Goal: Information Seeking & Learning: Learn about a topic

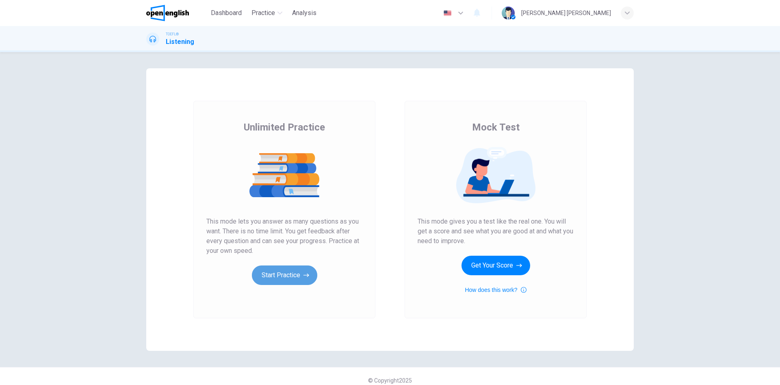
click at [291, 276] on button "Start Practice" at bounding box center [284, 275] width 65 height 20
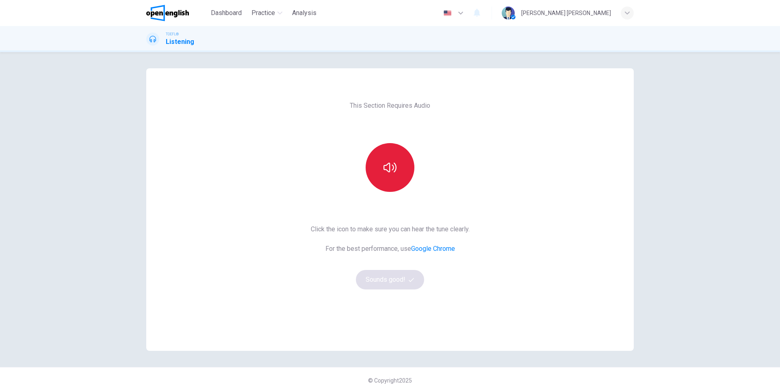
click at [396, 172] on icon "button" at bounding box center [390, 167] width 13 height 13
click at [392, 279] on button "Sounds good!" at bounding box center [390, 280] width 68 height 20
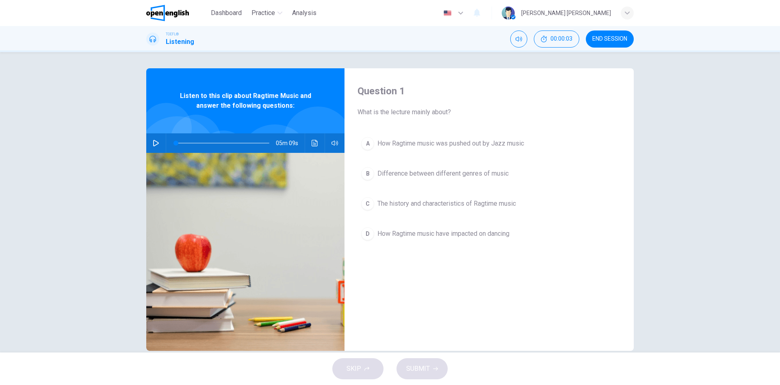
click at [156, 139] on button "button" at bounding box center [156, 143] width 13 height 20
type input "*"
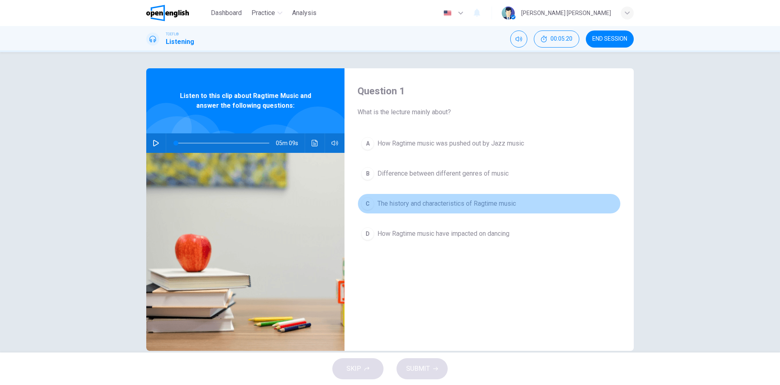
click at [371, 202] on div "C" at bounding box center [367, 203] width 13 height 13
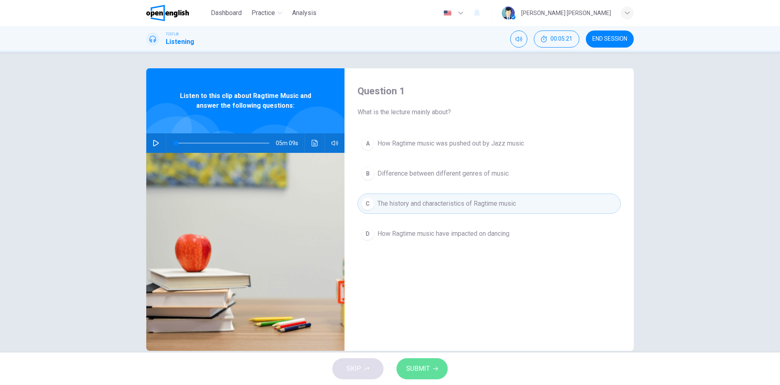
click at [430, 367] on button "SUBMIT" at bounding box center [422, 368] width 51 height 21
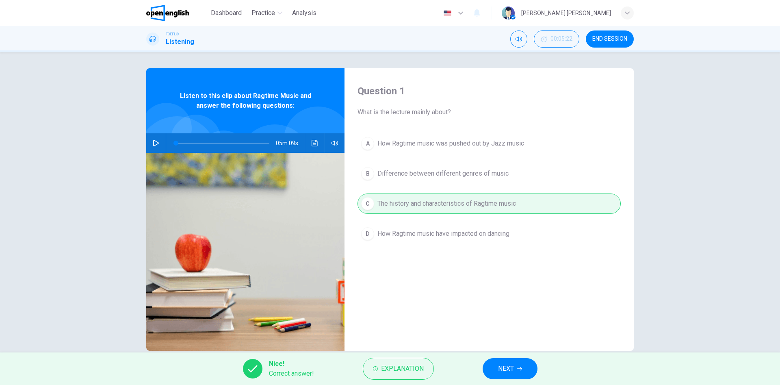
click at [493, 365] on button "NEXT" at bounding box center [510, 368] width 55 height 21
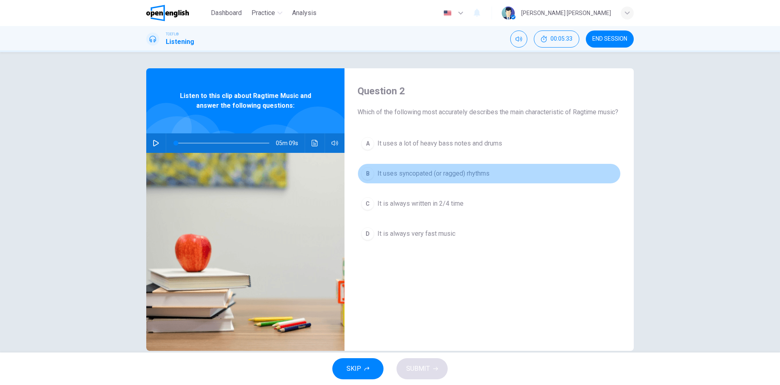
click at [446, 178] on span "It uses syncopated (or ragged) rhythms" at bounding box center [434, 174] width 112 height 10
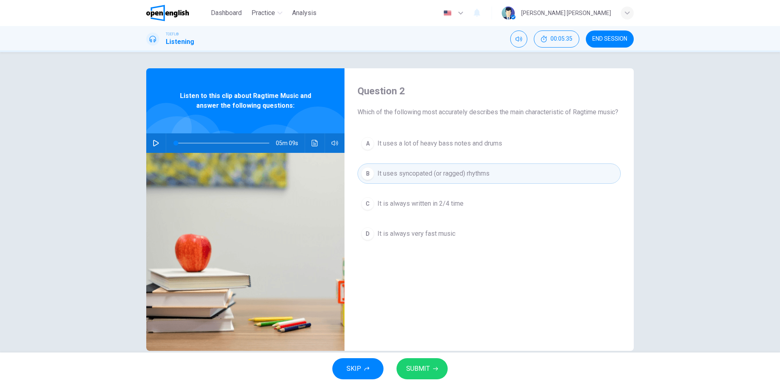
click at [427, 367] on span "SUBMIT" at bounding box center [418, 368] width 24 height 11
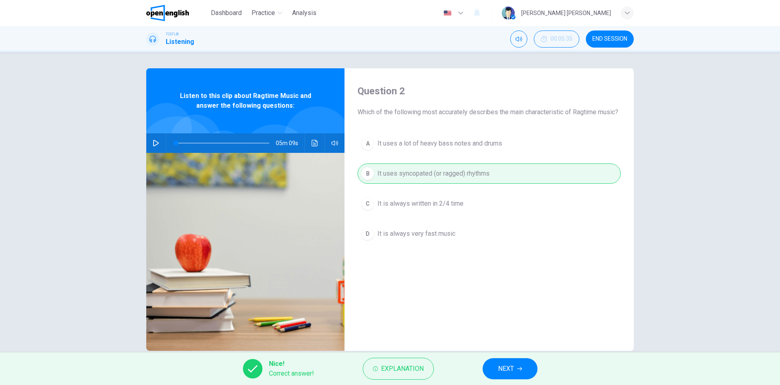
click at [493, 363] on button "NEXT" at bounding box center [510, 368] width 55 height 21
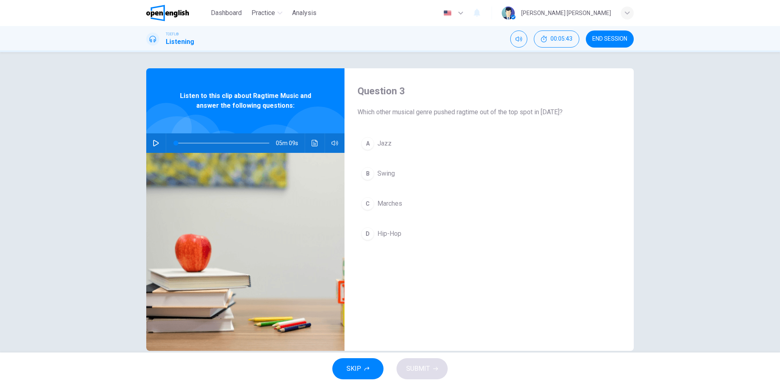
click at [365, 141] on div "A" at bounding box center [367, 143] width 13 height 13
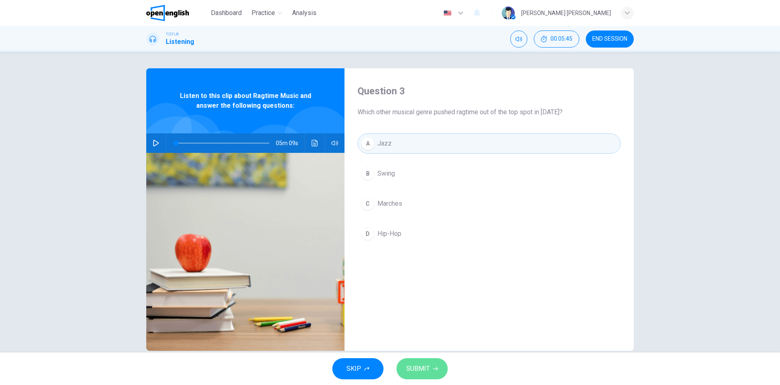
click at [427, 364] on span "SUBMIT" at bounding box center [418, 368] width 24 height 11
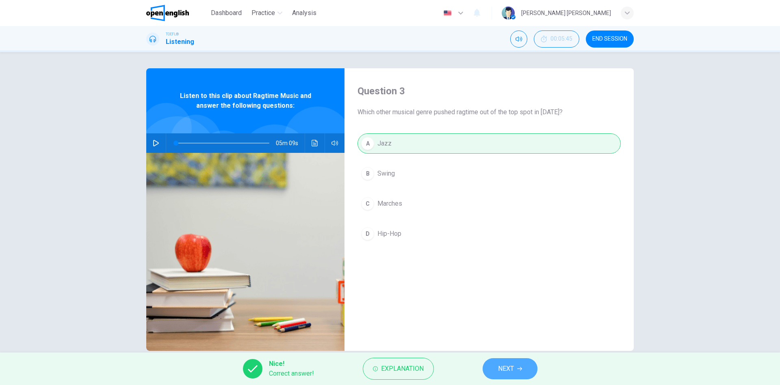
click at [510, 364] on span "NEXT" at bounding box center [506, 368] width 16 height 11
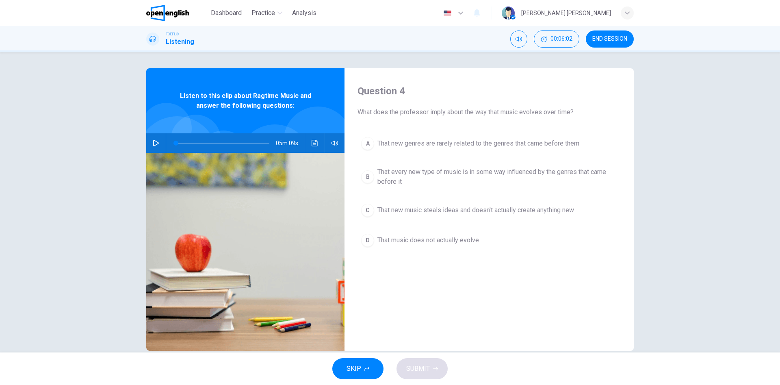
click at [444, 170] on span "That every new type of music is in some way influenced by the genres that came …" at bounding box center [498, 177] width 240 height 20
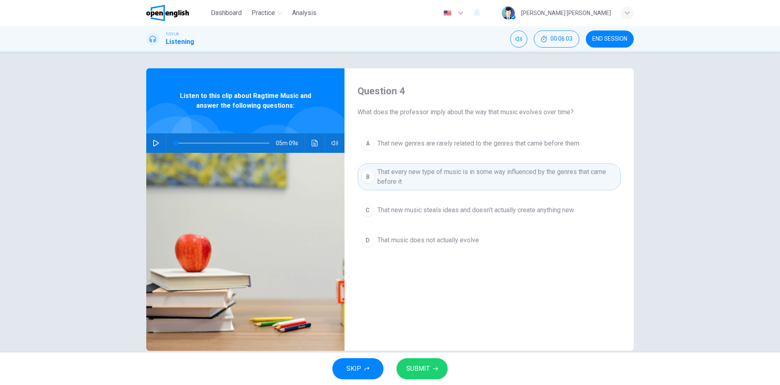
click at [425, 370] on span "SUBMIT" at bounding box center [418, 368] width 24 height 11
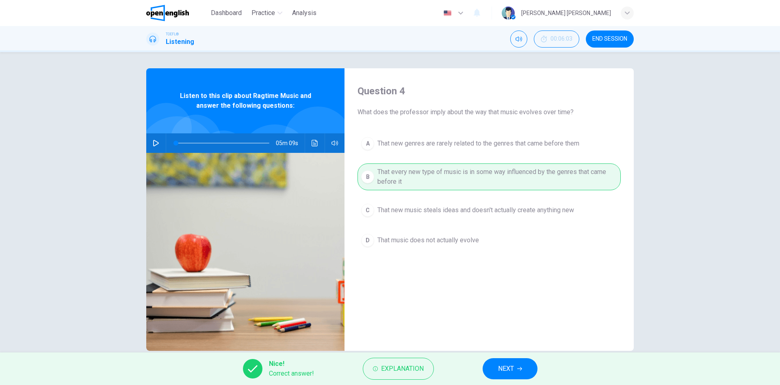
click at [508, 370] on span "NEXT" at bounding box center [506, 368] width 16 height 11
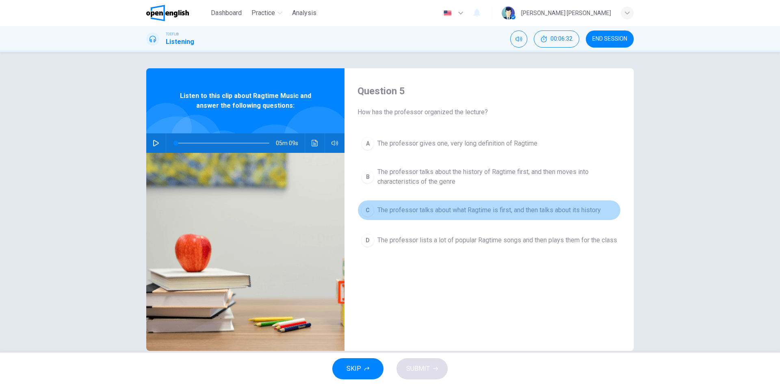
click at [471, 207] on span "The professor talks about what Ragtime is first, and then talks about its histo…" at bounding box center [490, 210] width 224 height 10
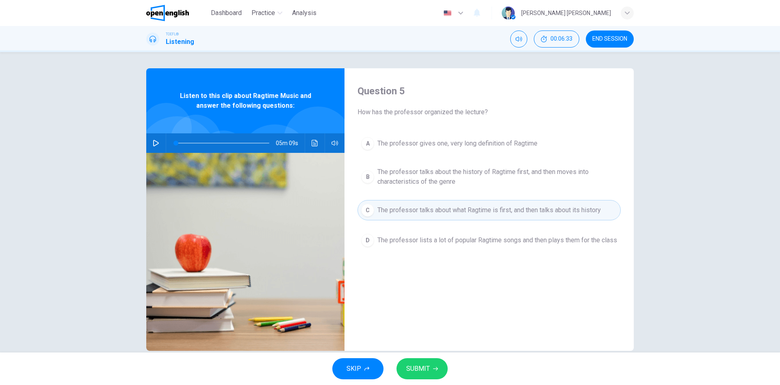
click at [434, 365] on button "SUBMIT" at bounding box center [422, 368] width 51 height 21
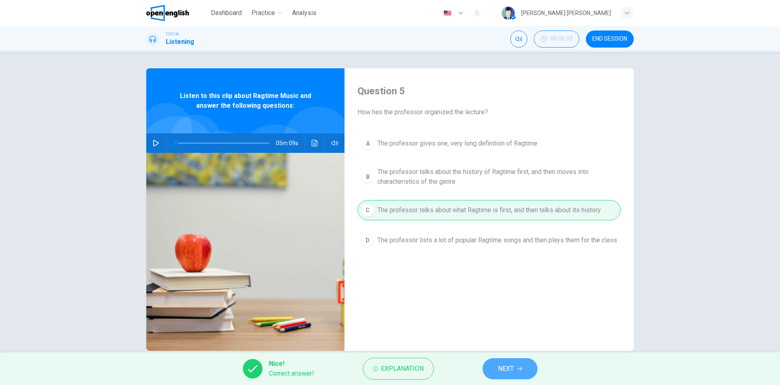
click at [496, 365] on button "NEXT" at bounding box center [510, 368] width 55 height 21
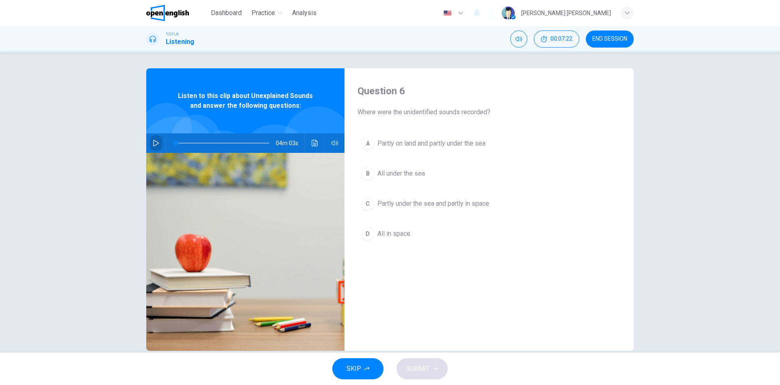
click at [159, 144] on button "button" at bounding box center [156, 143] width 13 height 20
type input "*"
click at [401, 141] on span "Partly on land and partly under the sea" at bounding box center [432, 144] width 108 height 10
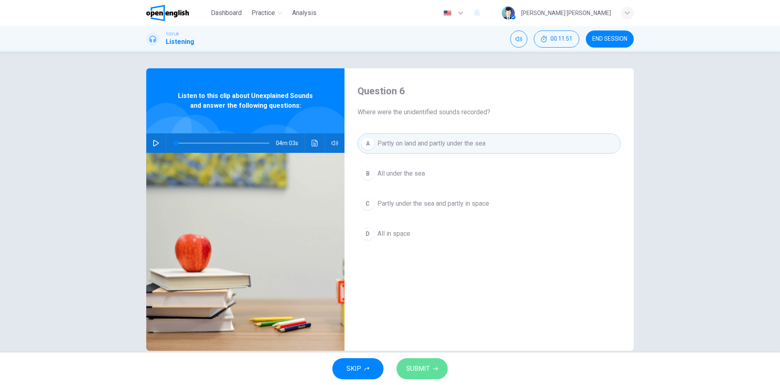
click at [425, 367] on span "SUBMIT" at bounding box center [418, 368] width 24 height 11
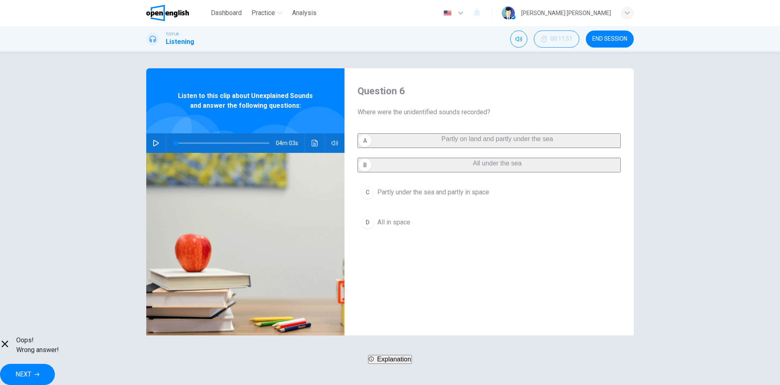
click at [55, 366] on button "NEXT" at bounding box center [27, 374] width 55 height 21
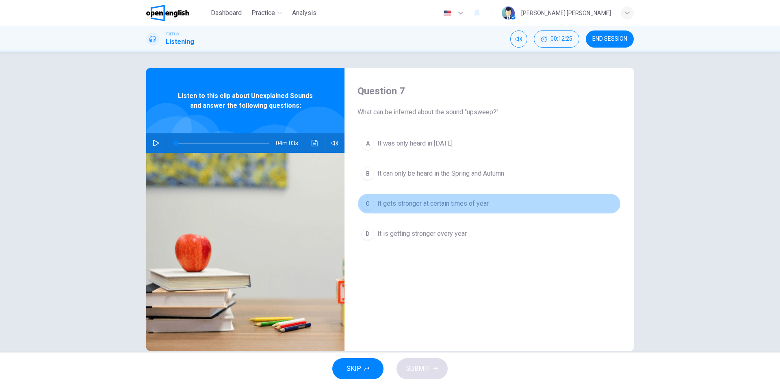
click at [369, 204] on div "C" at bounding box center [367, 203] width 13 height 13
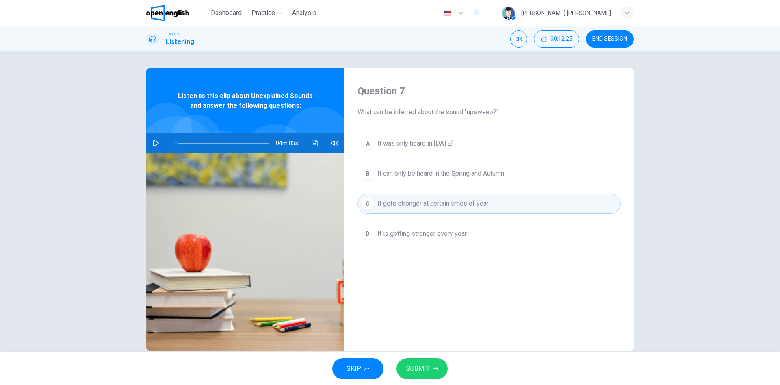
click at [428, 366] on span "SUBMIT" at bounding box center [418, 368] width 24 height 11
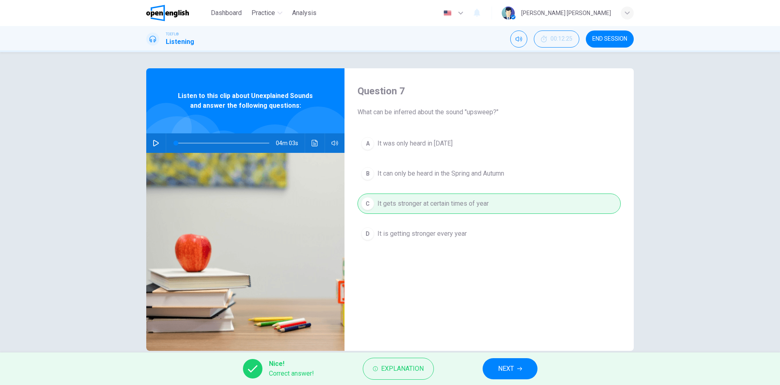
click at [507, 363] on button "NEXT" at bounding box center [510, 368] width 55 height 21
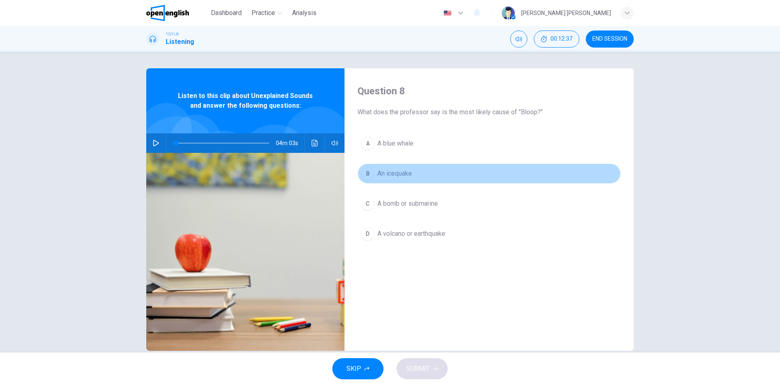
click at [372, 169] on div "B" at bounding box center [367, 173] width 13 height 13
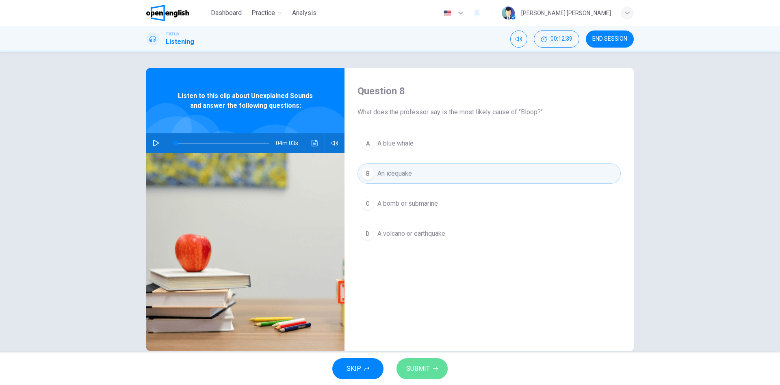
click at [432, 367] on button "SUBMIT" at bounding box center [422, 368] width 51 height 21
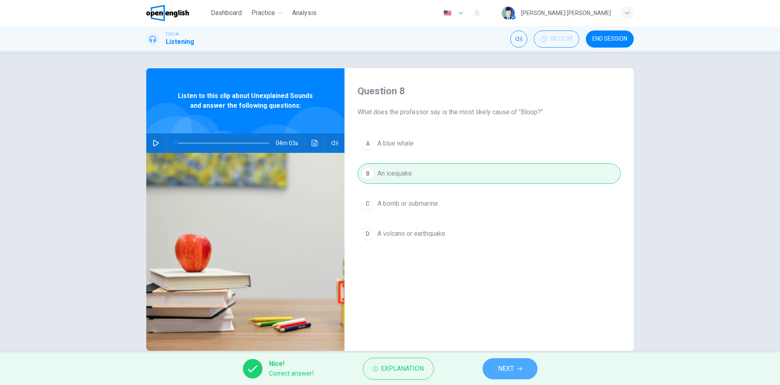
click at [509, 365] on span "NEXT" at bounding box center [506, 368] width 16 height 11
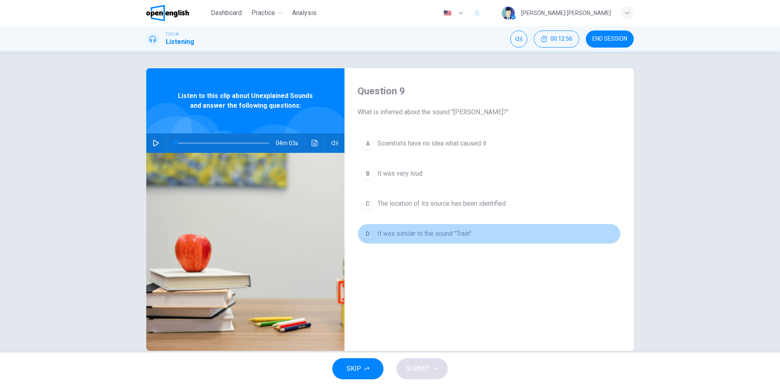
click at [435, 233] on span "It was similar to the sound "Train"" at bounding box center [425, 234] width 94 height 10
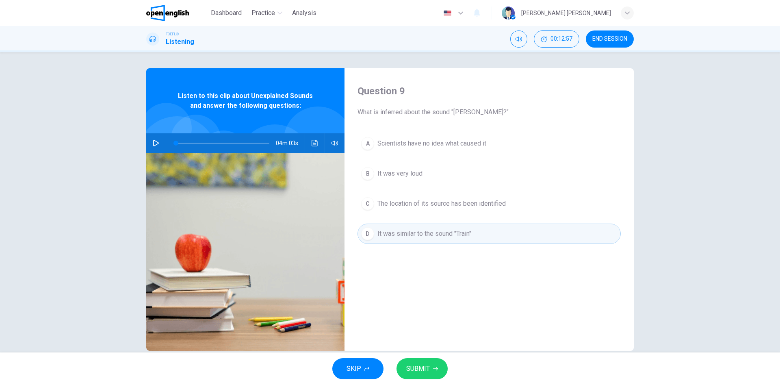
click at [429, 362] on button "SUBMIT" at bounding box center [422, 368] width 51 height 21
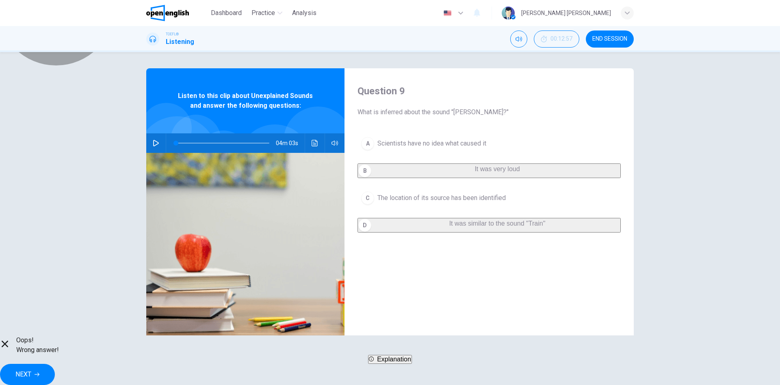
click at [411, 363] on span "Explanation" at bounding box center [394, 359] width 34 height 7
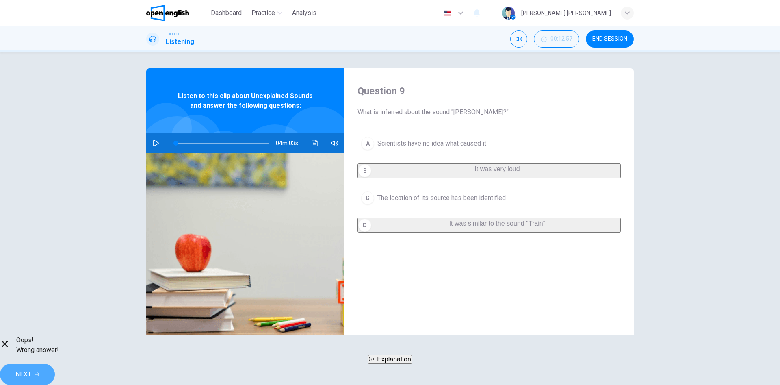
click at [31, 369] on span "NEXT" at bounding box center [23, 374] width 16 height 11
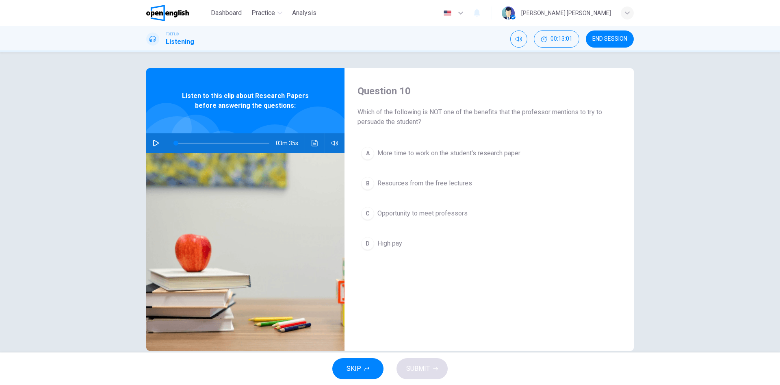
click at [614, 33] on button "END SESSION" at bounding box center [610, 38] width 48 height 17
